Goal: Information Seeking & Learning: Check status

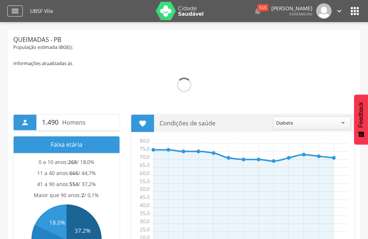
click at [19, 11] on icon "" at bounding box center [15, 11] width 9 height 9
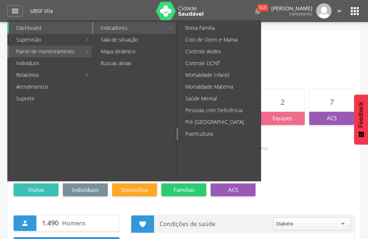
click at [207, 133] on link "Puericultura" at bounding box center [219, 134] width 83 height 12
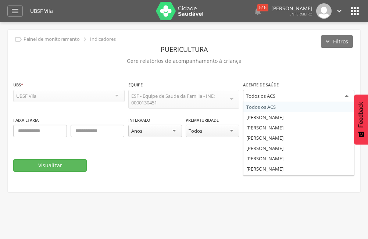
click at [268, 98] on div "Todos os ACS" at bounding box center [260, 96] width 29 height 7
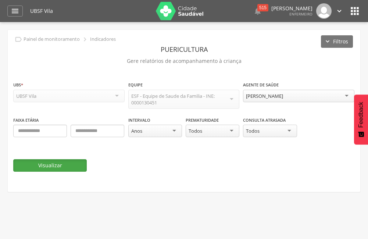
click at [29, 163] on button "Visualizar" at bounding box center [50, 165] width 74 height 13
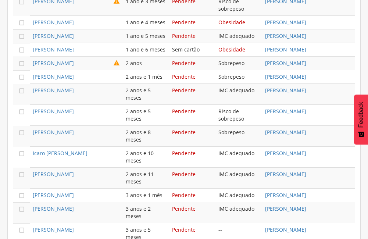
scroll to position [509, 0]
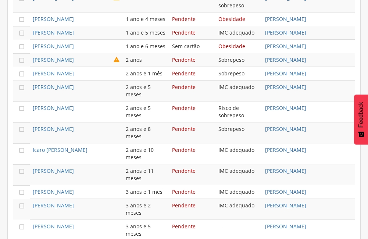
click at [187, 53] on td "Sem cartão" at bounding box center [192, 47] width 46 height 14
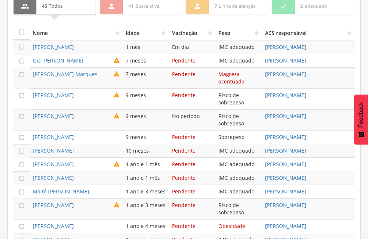
scroll to position [285, 0]
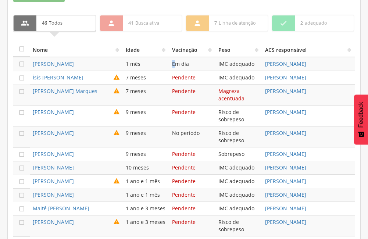
click at [174, 67] on td "Em dia" at bounding box center [192, 64] width 46 height 14
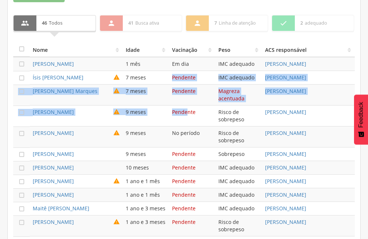
drag, startPoint x: 174, startPoint y: 67, endPoint x: 186, endPoint y: 117, distance: 52.1
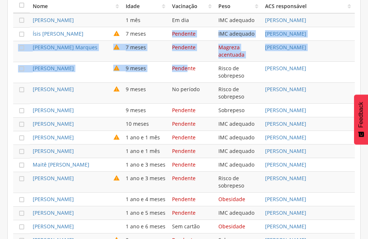
scroll to position [359, 0]
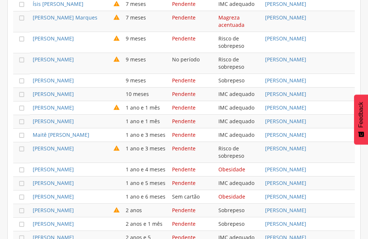
click at [186, 115] on td "Pendente" at bounding box center [192, 108] width 46 height 14
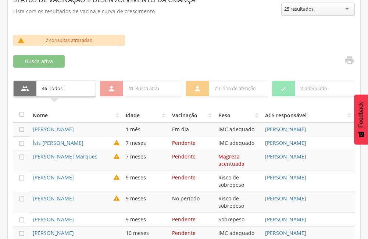
scroll to position [221, 0]
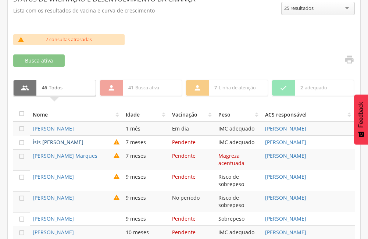
click at [54, 141] on link "Ísis [PERSON_NAME]" at bounding box center [58, 142] width 51 height 7
type input "**********"
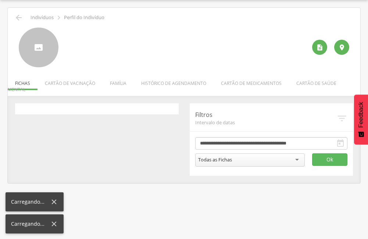
scroll to position [22, 0]
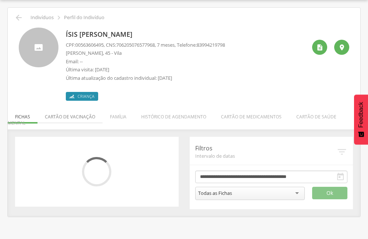
click at [82, 117] on li "Cartão de vacinação" at bounding box center [70, 114] width 65 height 17
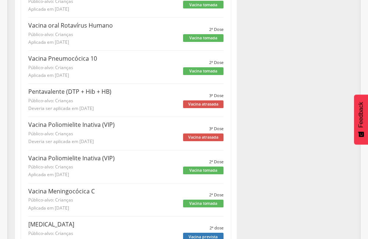
scroll to position [478, 0]
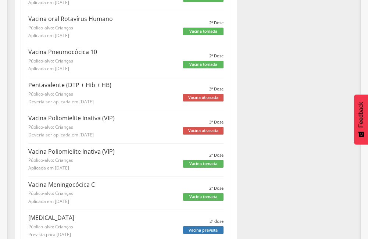
drag, startPoint x: 201, startPoint y: 91, endPoint x: 180, endPoint y: 92, distance: 21.0
click at [200, 94] on div "Vacina atrasada" at bounding box center [203, 98] width 40 height 8
drag, startPoint x: 181, startPoint y: 90, endPoint x: 210, endPoint y: 87, distance: 28.9
click at [210, 87] on div "Pentavalente (DTP + Hib + HB) Público-alvo: Crianças Deveria ser aplicada em 18…" at bounding box center [125, 93] width 195 height 25
drag, startPoint x: 210, startPoint y: 87, endPoint x: 212, endPoint y: 114, distance: 27.0
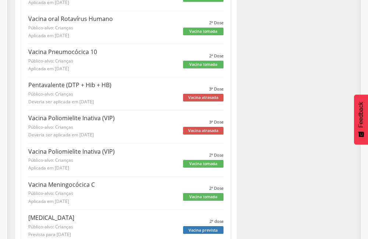
click at [212, 119] on span "3ª Dose" at bounding box center [216, 122] width 14 height 6
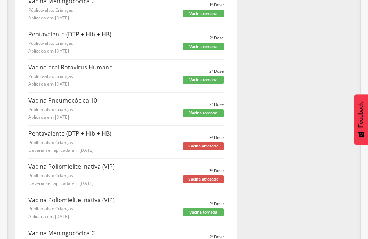
scroll to position [441, 0]
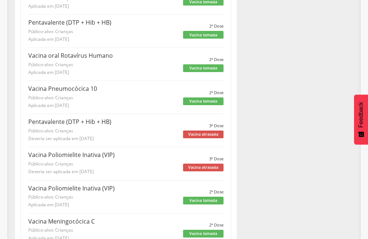
click at [209, 131] on div "Vacina atrasada" at bounding box center [203, 135] width 40 height 8
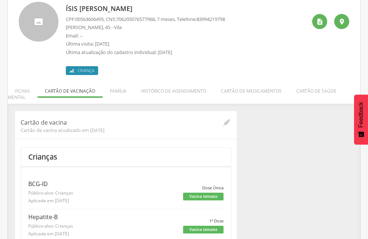
scroll to position [0, 0]
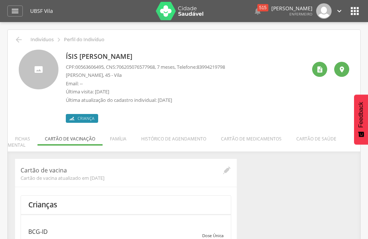
click at [15, 4] on div " Dashboard Supervisão Produtividade Mapa da Cidade App desatualizado Última si…" at bounding box center [183, 11] width 353 height 22
click at [16, 18] on div " Dashboard Supervisão Produtividade Mapa da Cidade App desatualizado Última si…" at bounding box center [183, 11] width 353 height 22
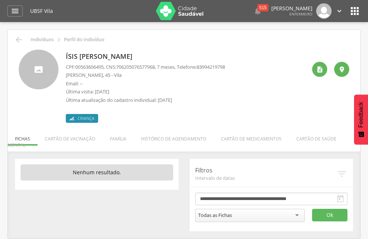
click at [353, 10] on icon "" at bounding box center [355, 11] width 12 height 12
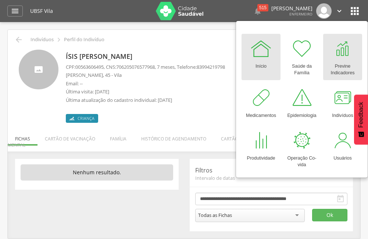
click at [350, 44] on div at bounding box center [343, 49] width 22 height 22
